Goal: Task Accomplishment & Management: Complete application form

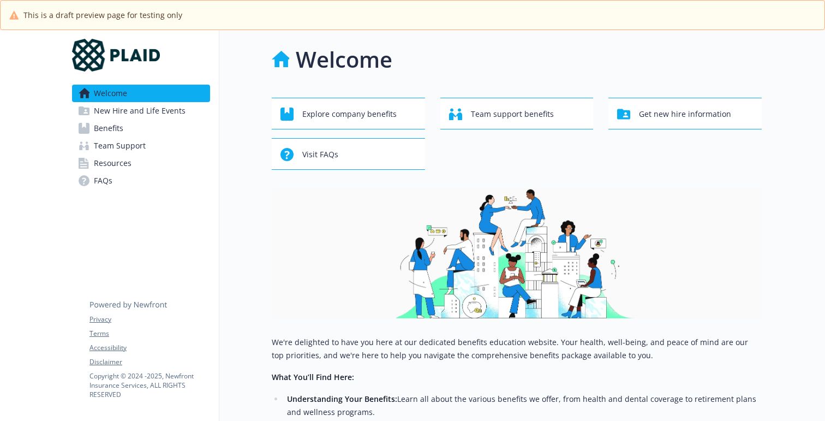
click at [296, 257] on img at bounding box center [517, 252] width 490 height 131
click at [136, 114] on span "New Hire and Life Events" at bounding box center [140, 110] width 92 height 17
